Goal: Information Seeking & Learning: Learn about a topic

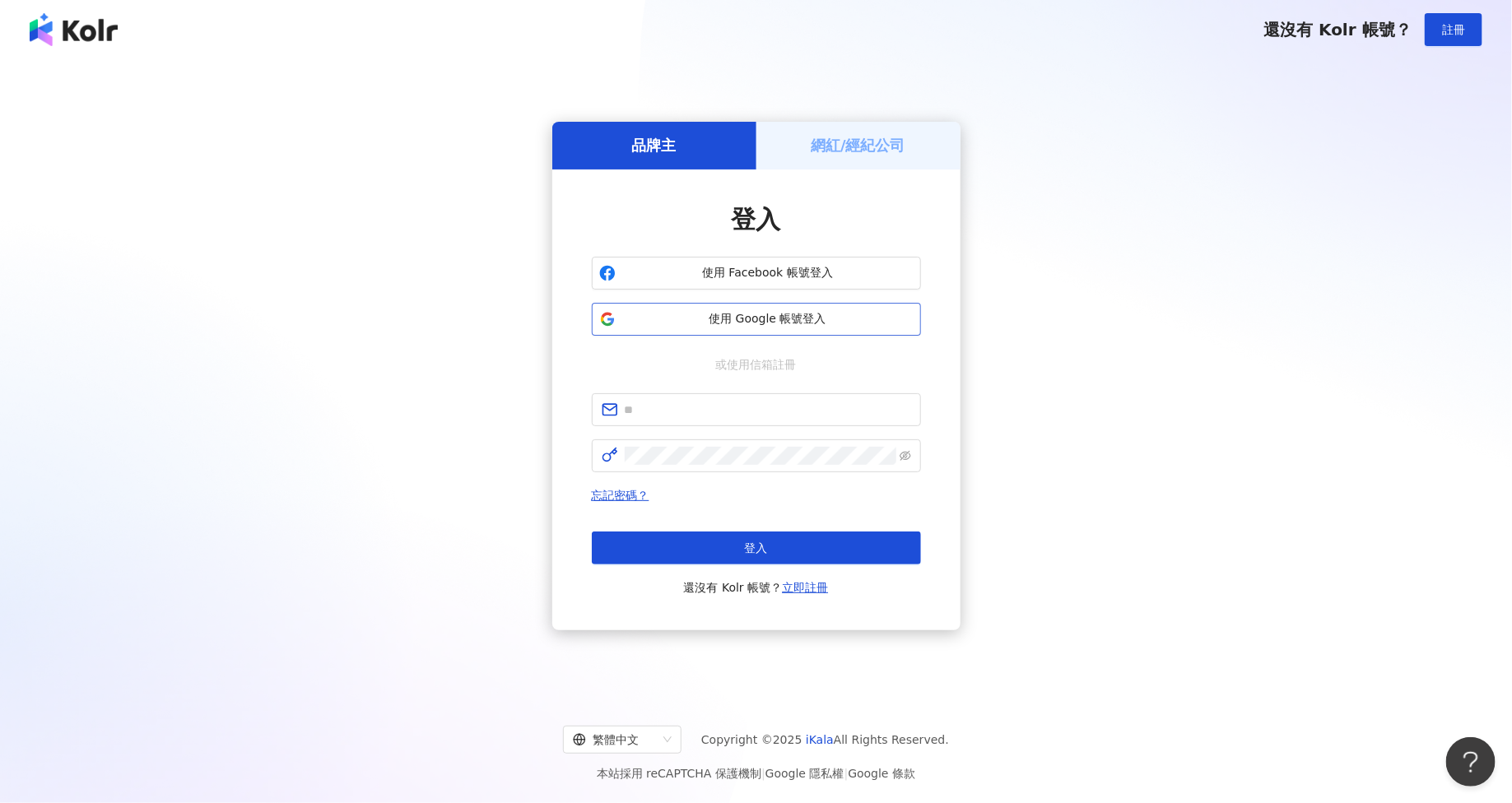
click at [703, 329] on button "使用 Google 帳號登入" at bounding box center [756, 319] width 329 height 33
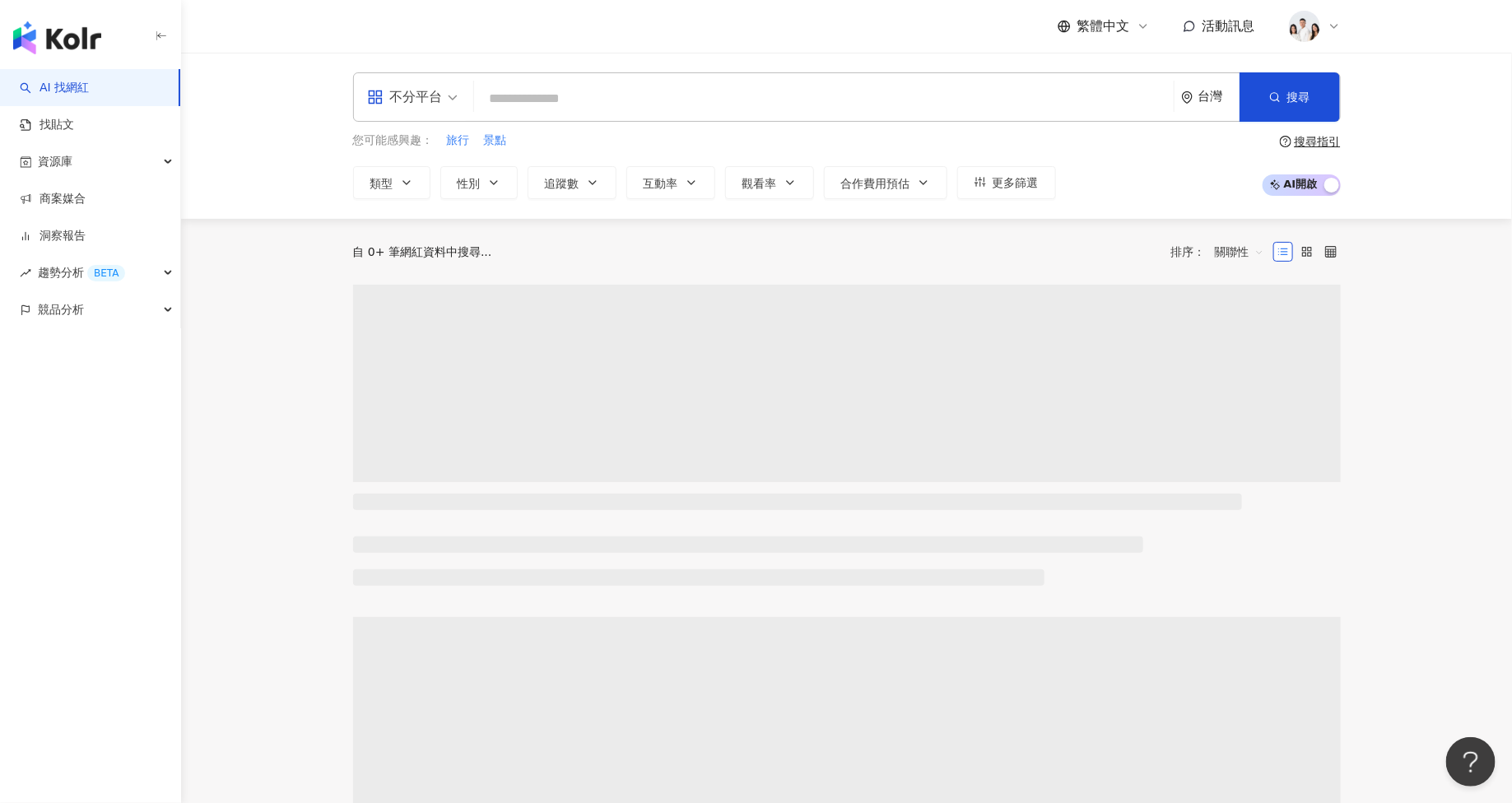
click at [820, 95] on input "search" at bounding box center [824, 98] width 686 height 31
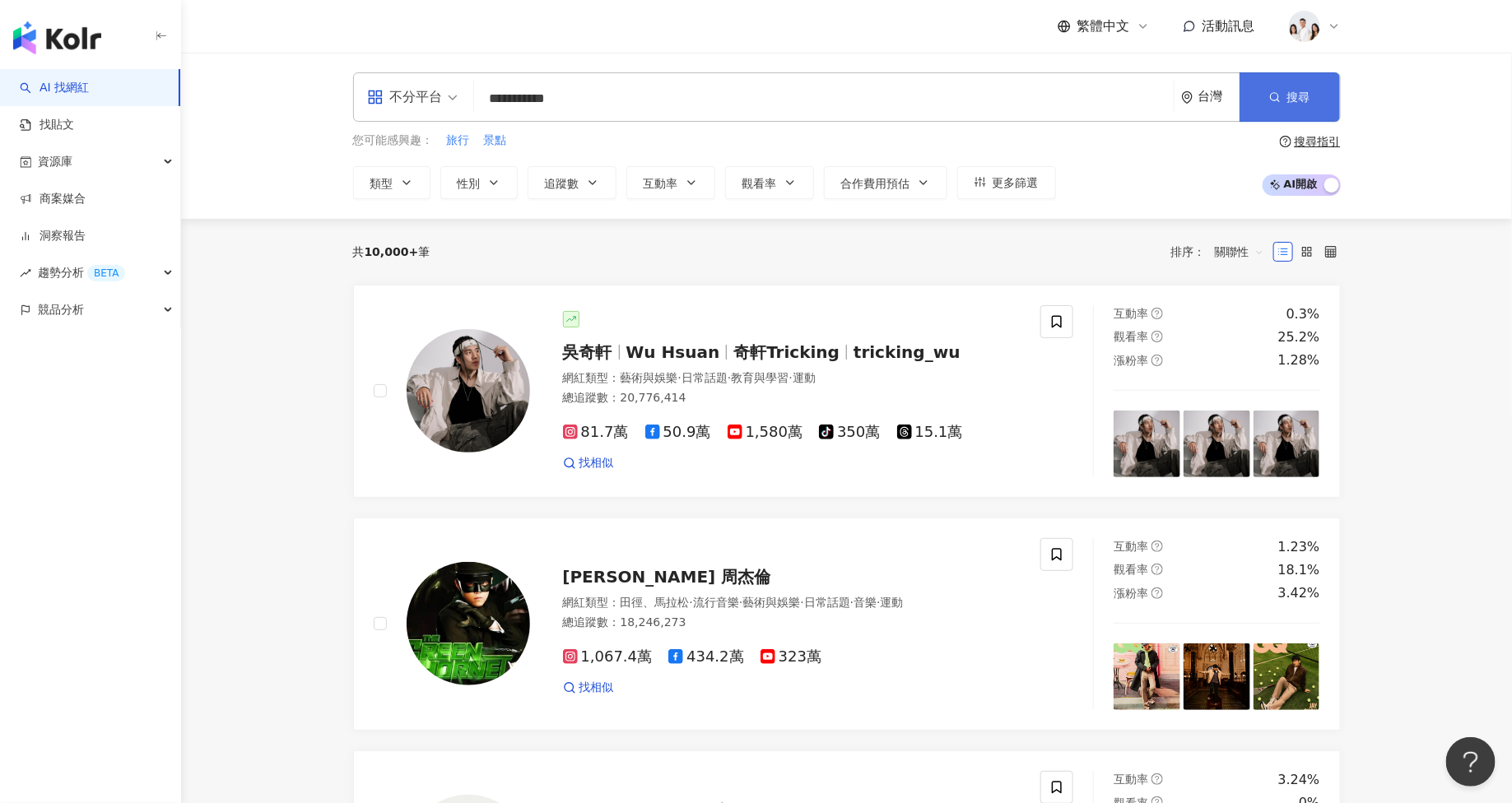
type input "**********"
click at [1275, 104] on button "搜尋" at bounding box center [1290, 97] width 101 height 49
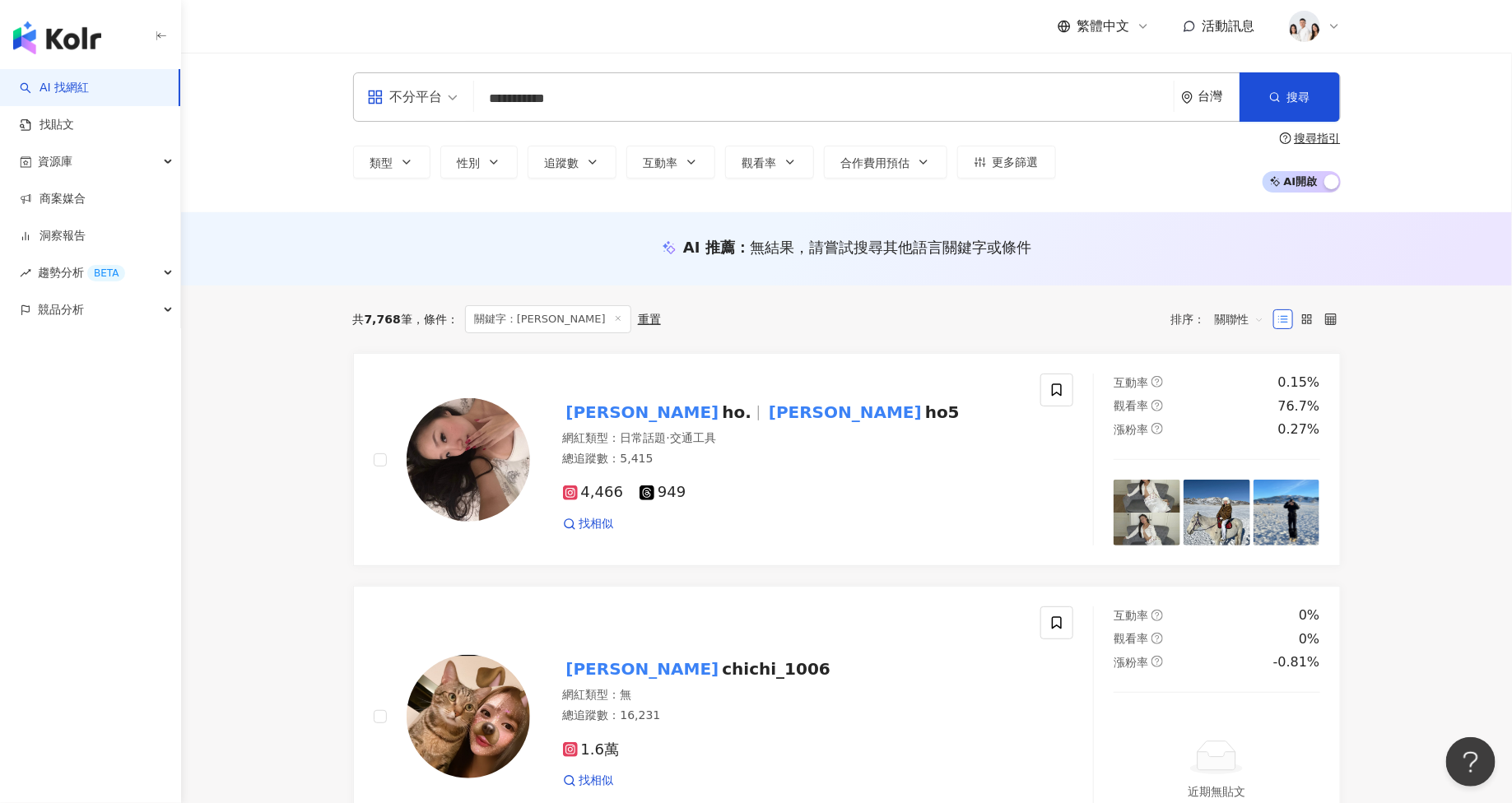
click at [627, 93] on input "**********" at bounding box center [824, 98] width 686 height 31
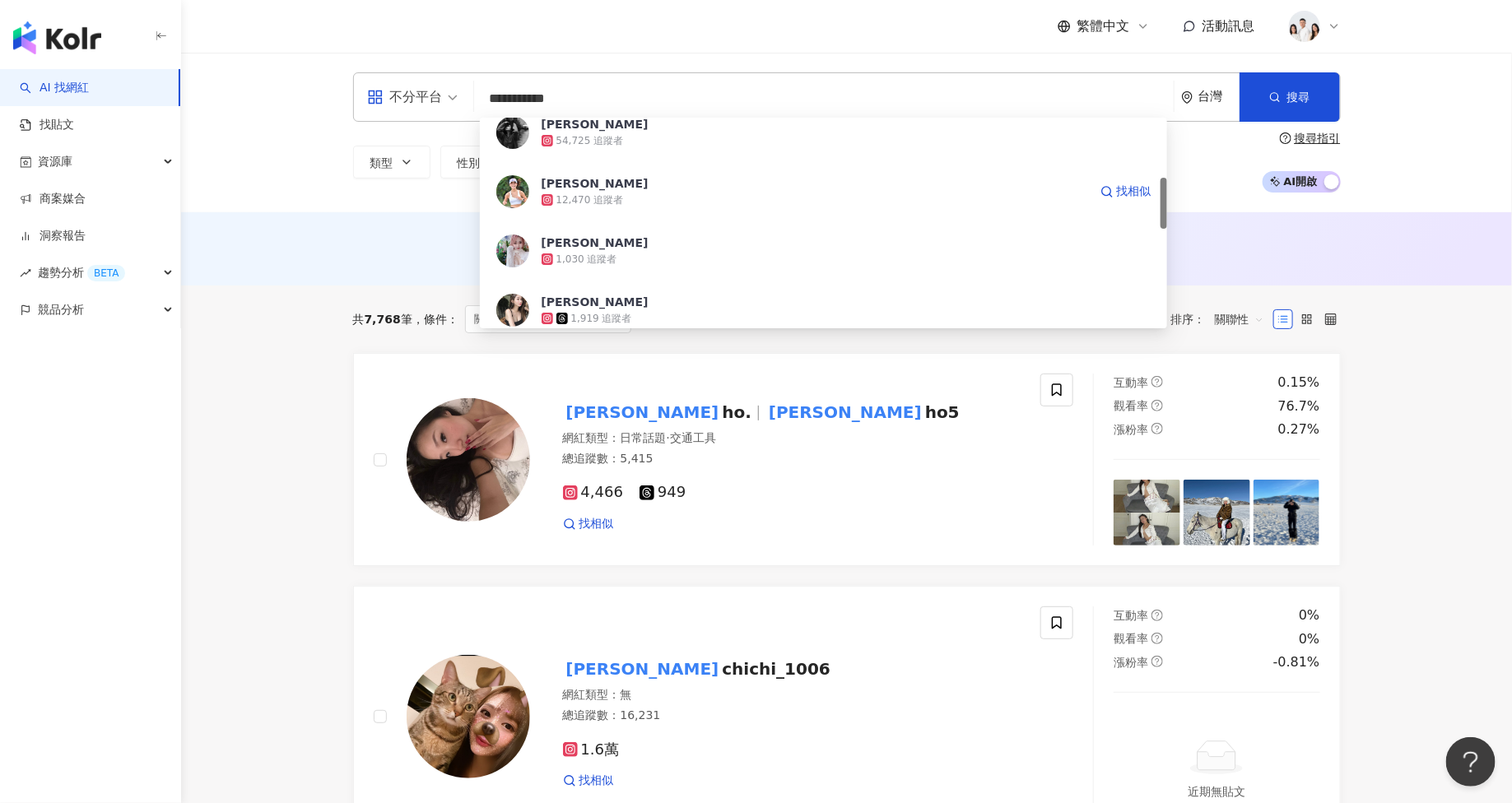
scroll to position [254, 0]
click at [673, 206] on div "Joyce Huang 12,470 追蹤者 找相似" at bounding box center [824, 190] width 688 height 59
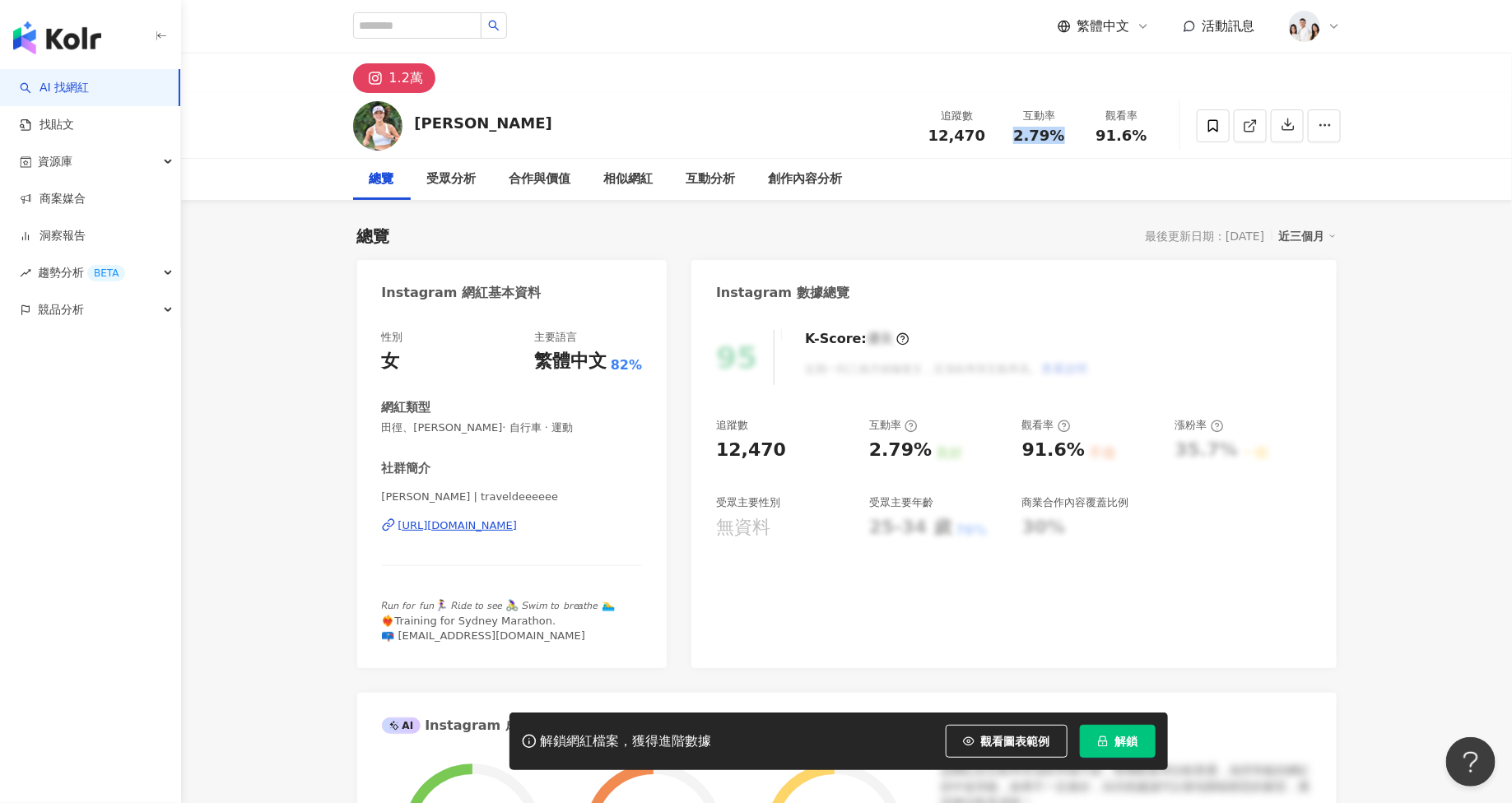
drag, startPoint x: 1019, startPoint y: 139, endPoint x: 1067, endPoint y: 139, distance: 48.0
click at [1067, 139] on div "2.79%" at bounding box center [1040, 135] width 63 height 16
copy span "2.79%"
drag, startPoint x: 929, startPoint y: 139, endPoint x: 1001, endPoint y: 139, distance: 72.0
click at [1001, 139] on div "追蹤數 12,470 互動率 2.79% 觀看率 91.6%" at bounding box center [1040, 125] width 247 height 48
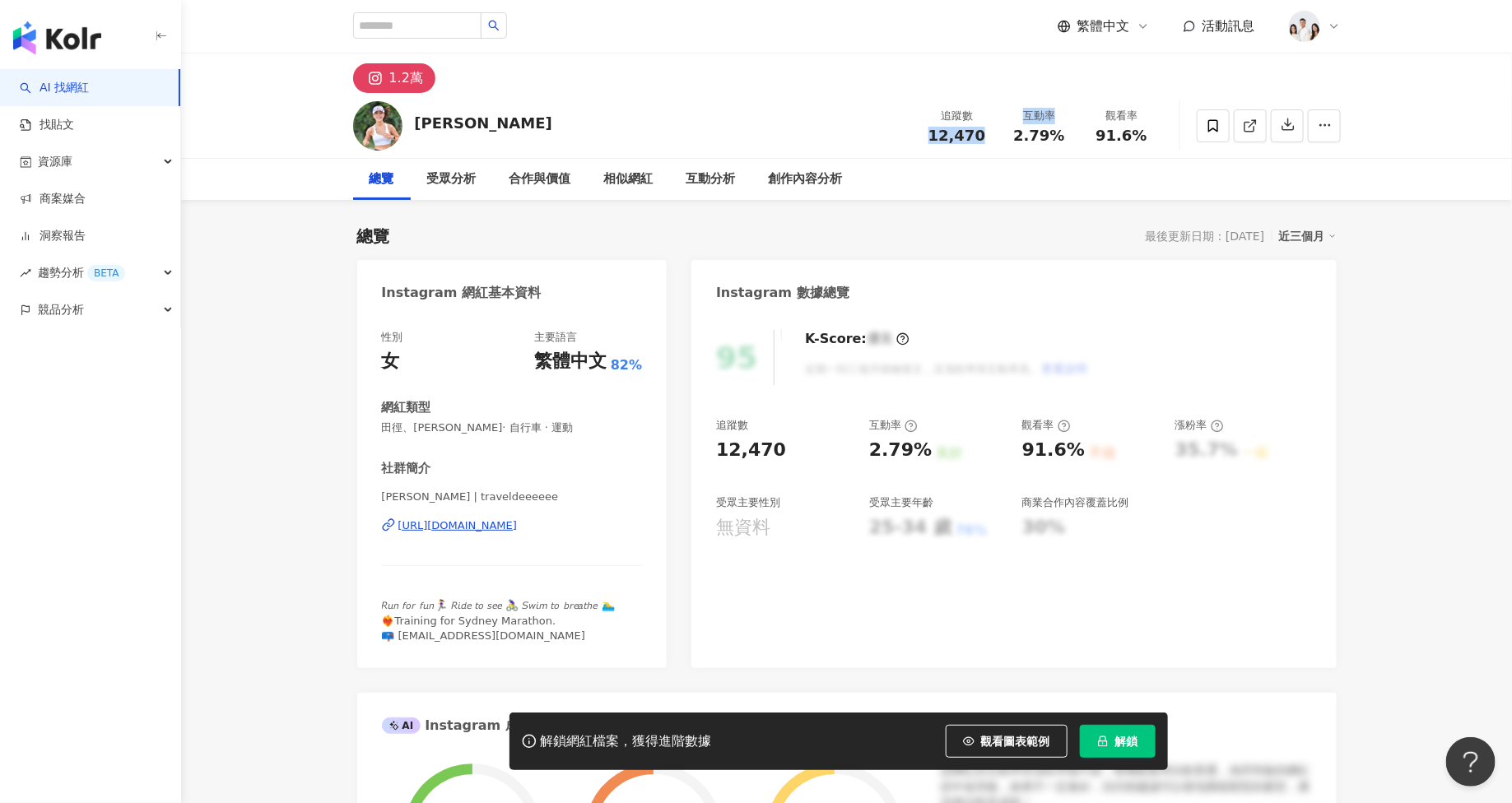
copy div "12,470 互動率"
click at [1001, 139] on div "互動率 2.79%" at bounding box center [1040, 124] width 83 height 35
drag, startPoint x: 929, startPoint y: 137, endPoint x: 985, endPoint y: 137, distance: 56.0
click at [985, 137] on div "12,470" at bounding box center [957, 135] width 63 height 16
copy span "12,470"
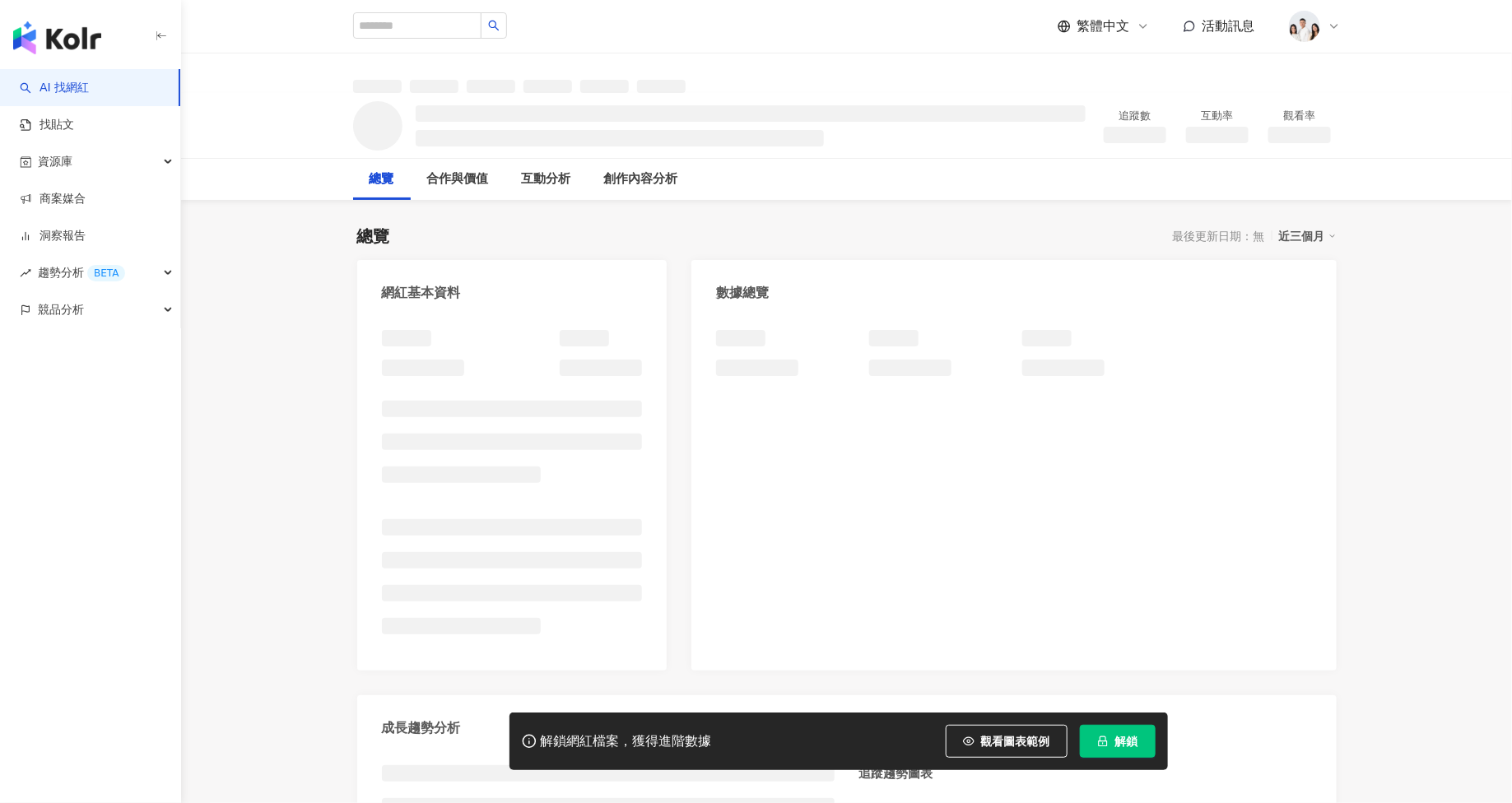
scroll to position [101, 0]
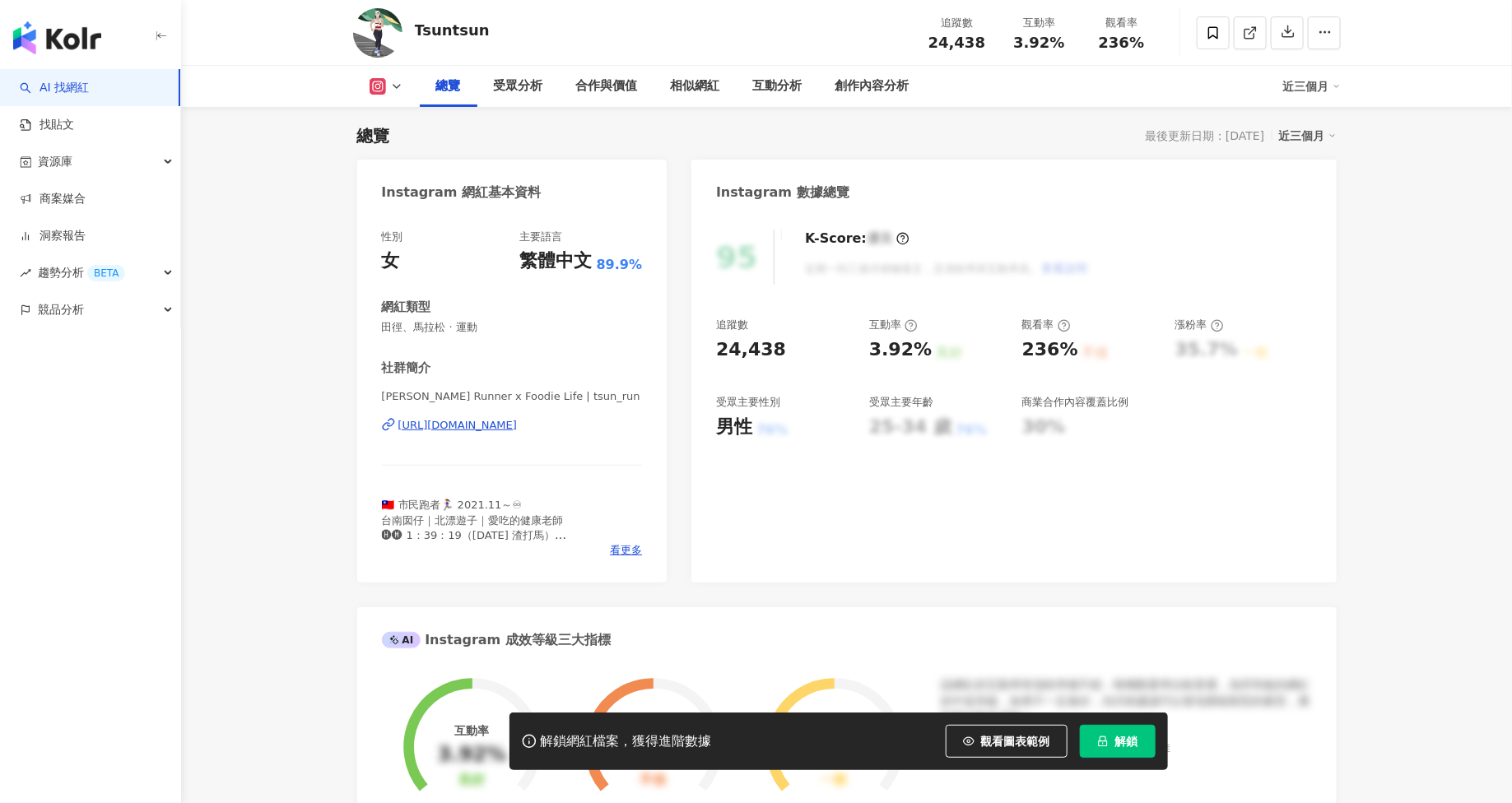
click at [406, 87] on button at bounding box center [387, 86] width 67 height 16
click at [813, 129] on div "總覽 最後更新日期：2025/8/26 近三個月" at bounding box center [847, 136] width 980 height 23
drag, startPoint x: 928, startPoint y: 35, endPoint x: 990, endPoint y: 35, distance: 62.0
click at [990, 35] on div "追蹤數 24,438" at bounding box center [957, 32] width 83 height 35
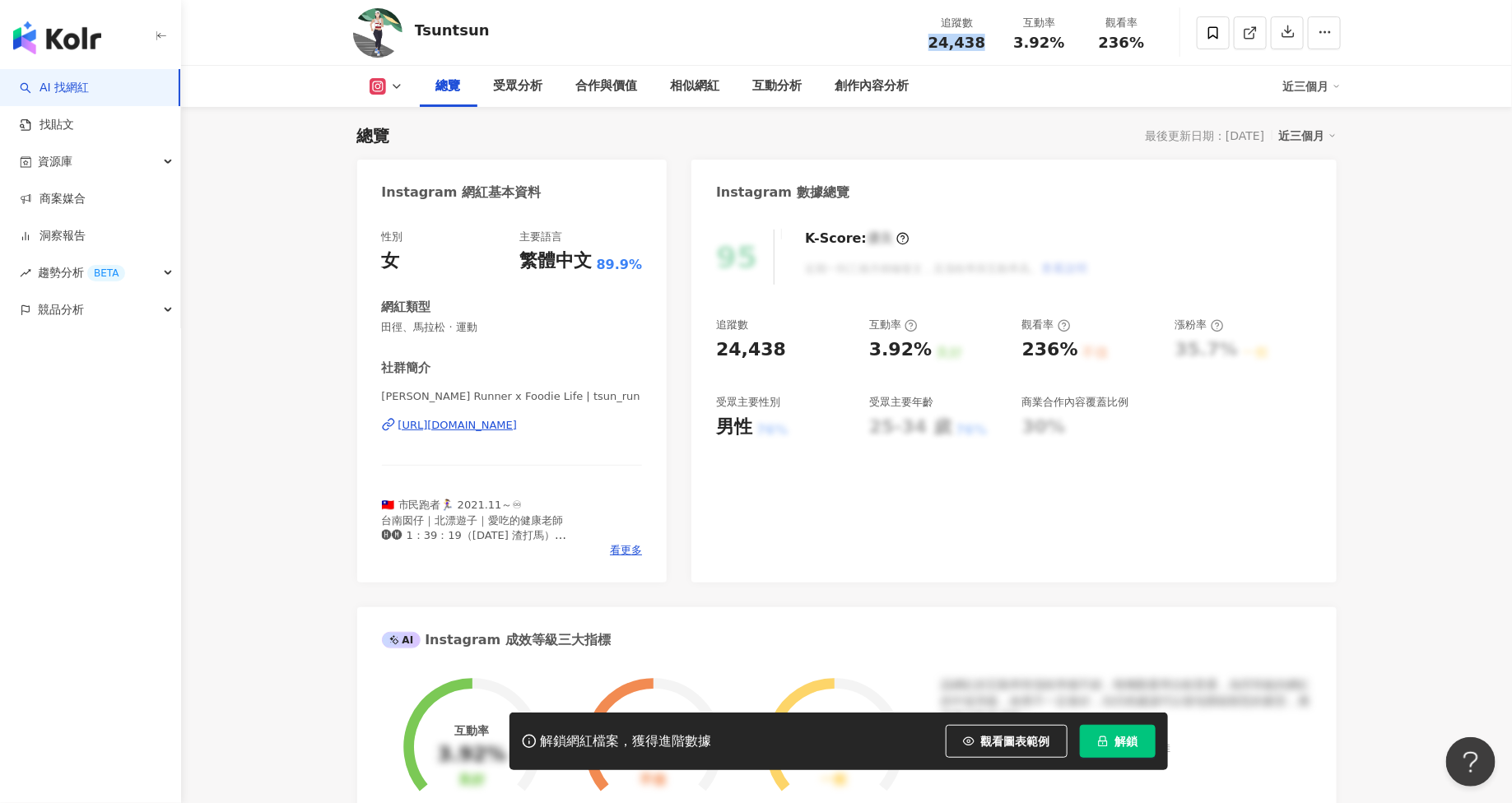
copy span "24,438"
drag, startPoint x: 1016, startPoint y: 43, endPoint x: 1078, endPoint y: 43, distance: 62.0
click at [1078, 43] on div "互動率 3.92%" at bounding box center [1040, 32] width 83 height 35
copy span "3.92%"
